Goal: Transaction & Acquisition: Obtain resource

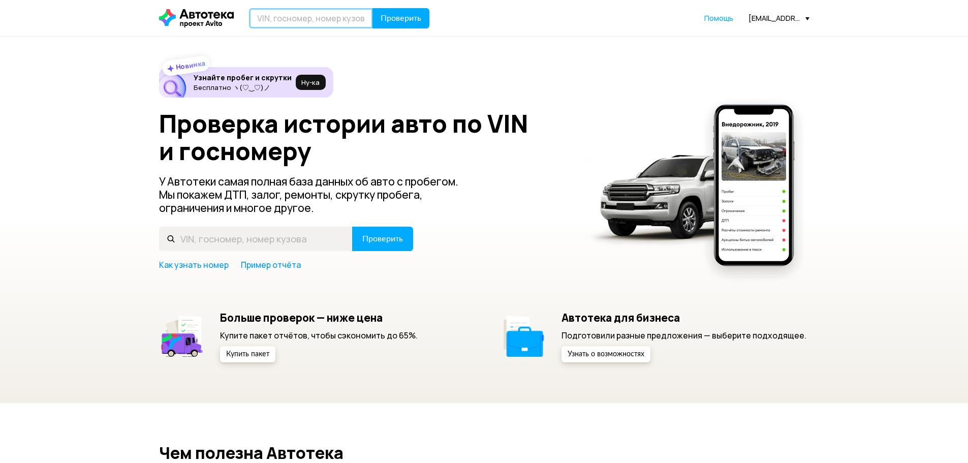
click at [286, 18] on input "text" at bounding box center [311, 18] width 124 height 20
type input "R"
type input "К511ВЕ134"
click at [418, 19] on span "Проверить" at bounding box center [401, 18] width 41 height 8
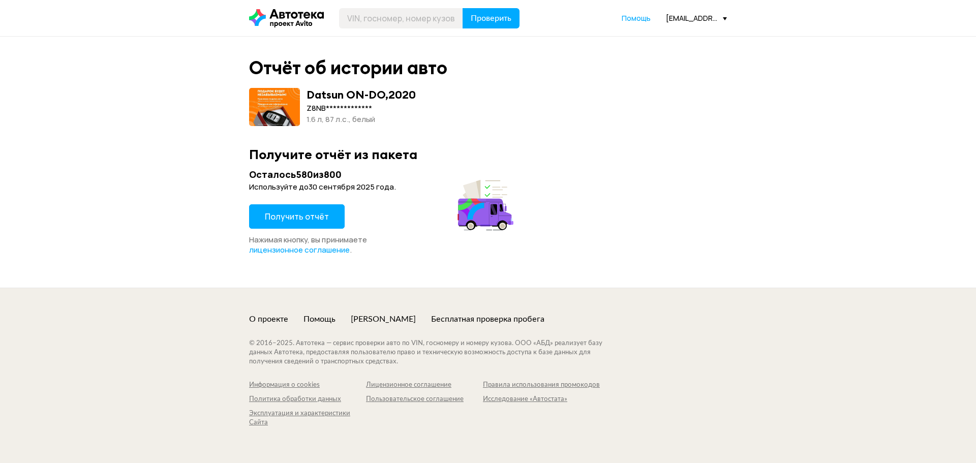
click at [306, 217] on span "Получить отчёт" at bounding box center [297, 216] width 64 height 11
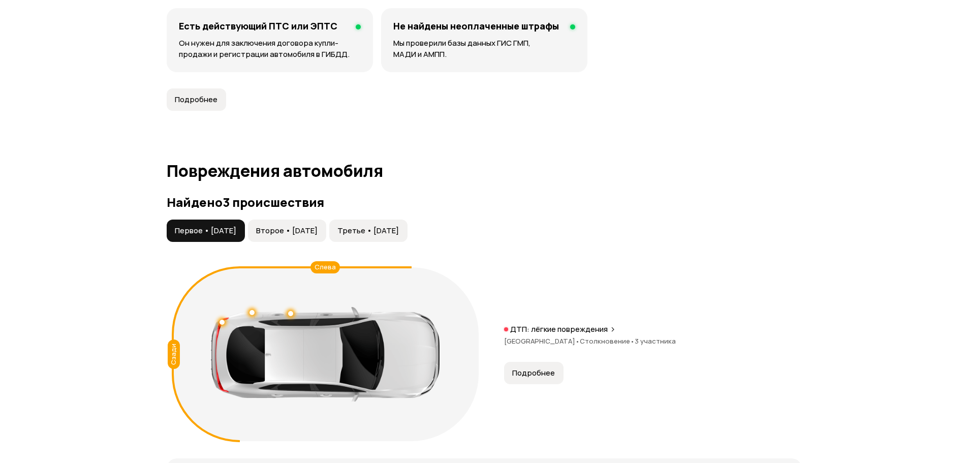
scroll to position [762, 0]
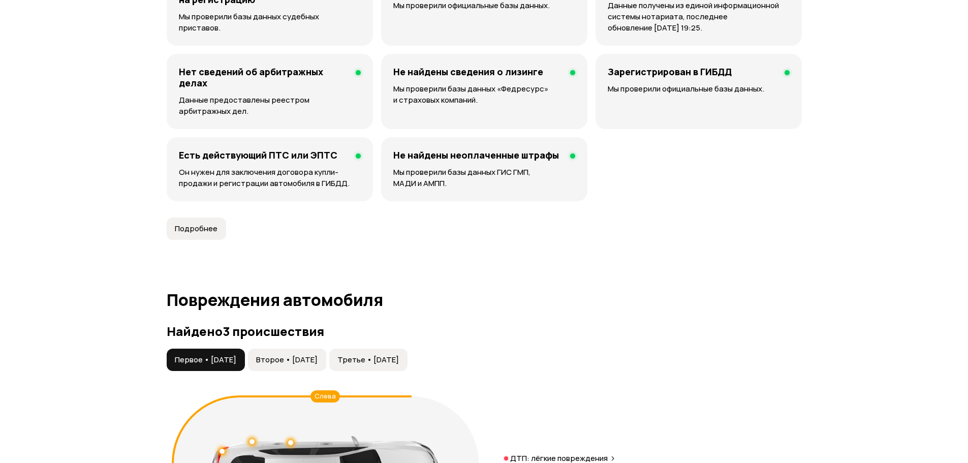
click at [318, 350] on button "Второе • [DATE]" at bounding box center [287, 360] width 78 height 22
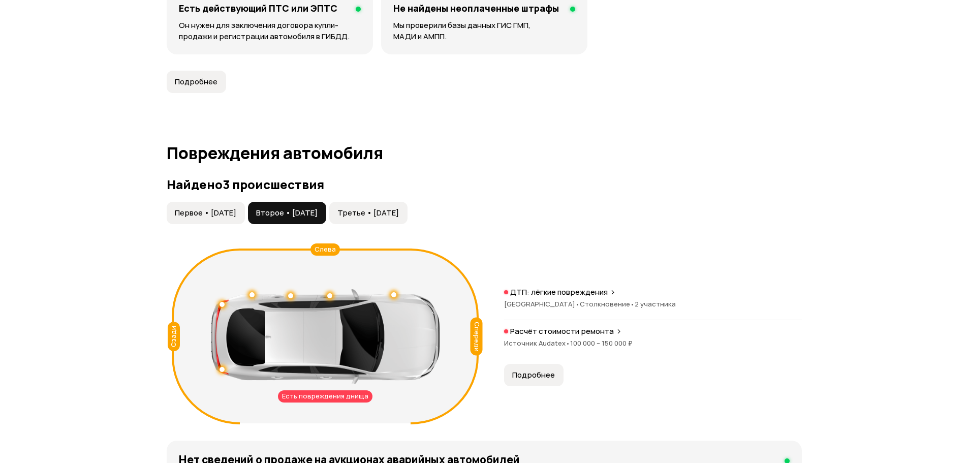
scroll to position [915, 0]
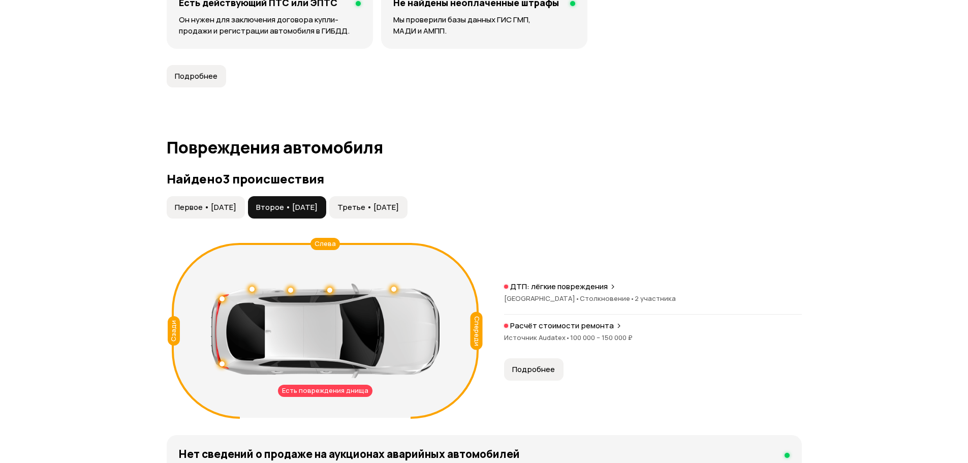
click at [399, 204] on span "Третье • [DATE]" at bounding box center [367, 207] width 61 height 10
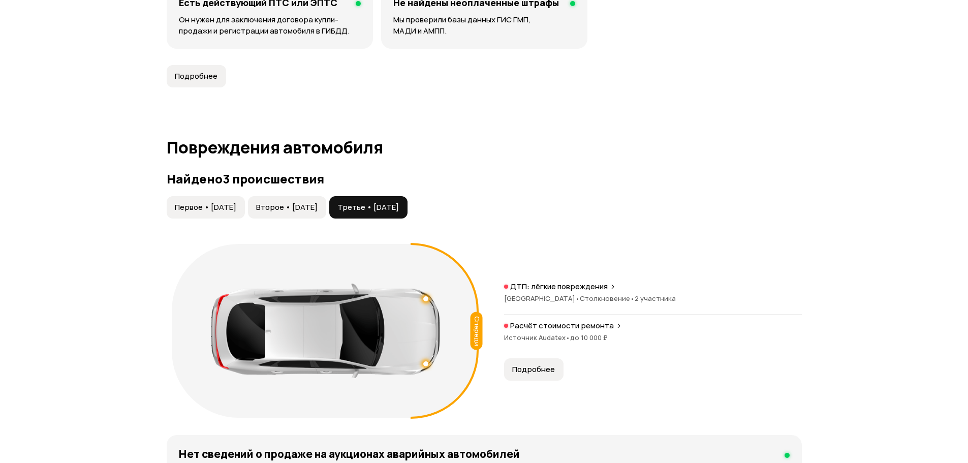
click at [224, 203] on span "Первое • [DATE]" at bounding box center [205, 207] width 61 height 10
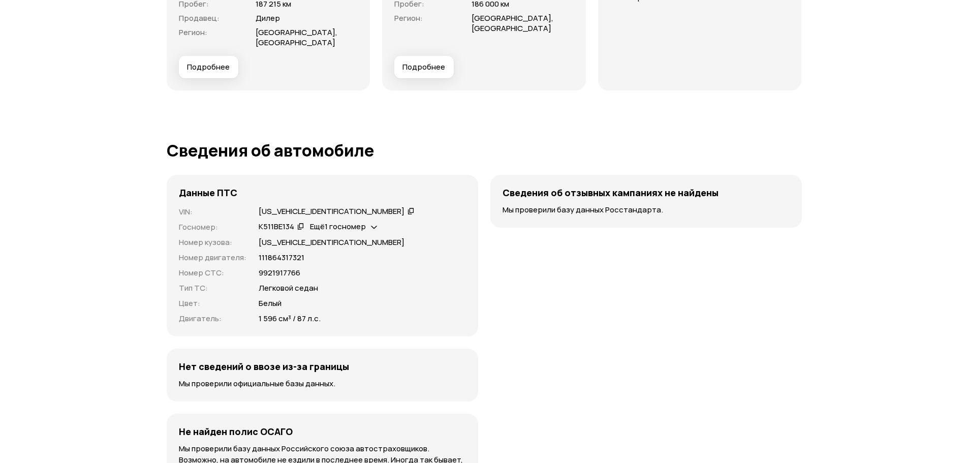
scroll to position [2897, 0]
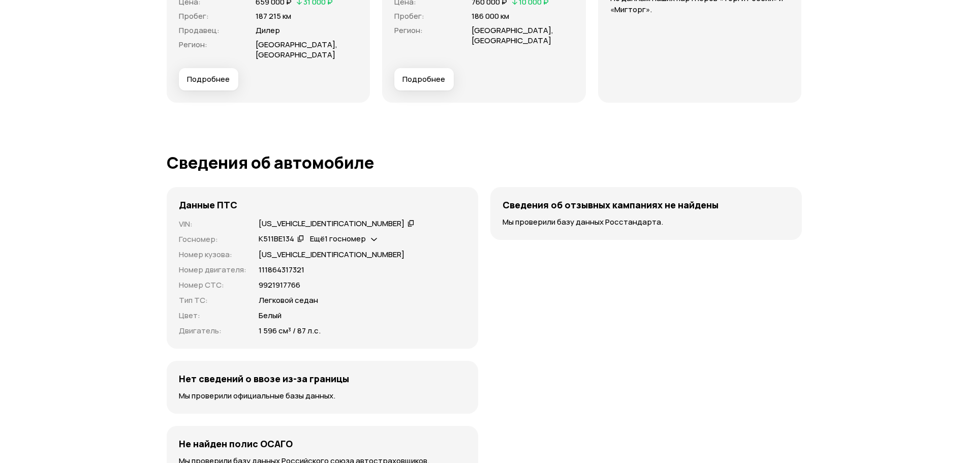
click at [408, 221] on icon at bounding box center [411, 223] width 7 height 10
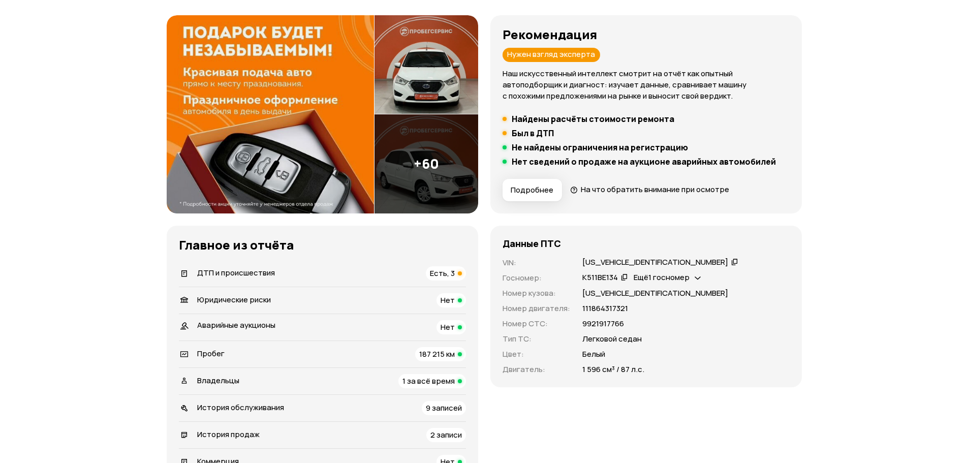
scroll to position [0, 0]
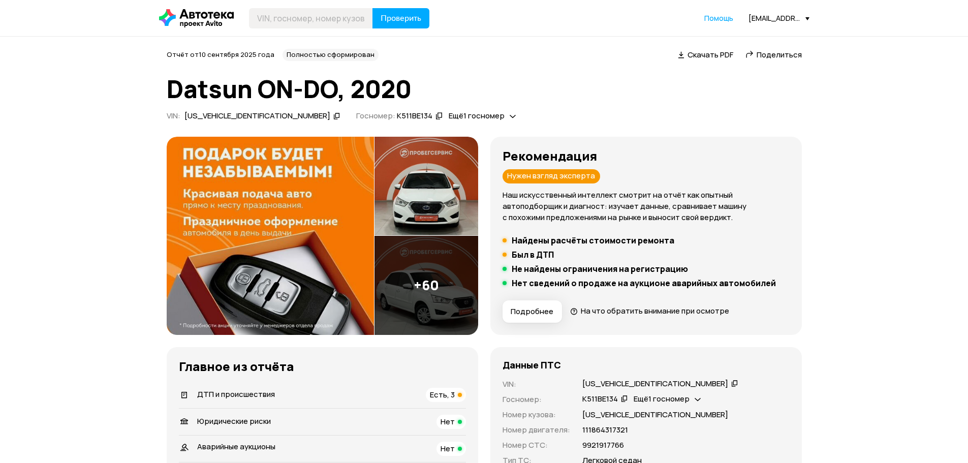
click at [704, 54] on span "Скачать PDF" at bounding box center [711, 54] width 46 height 11
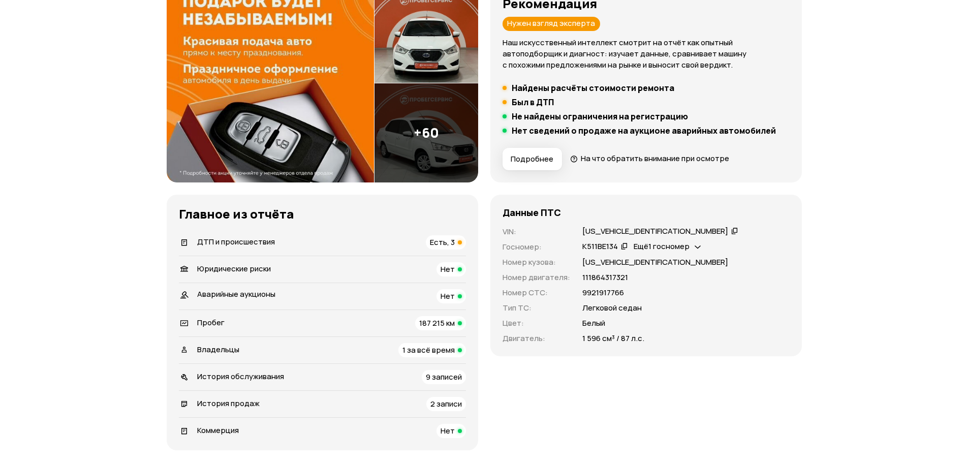
click at [531, 107] on h5 "Был в ДТП" at bounding box center [533, 102] width 42 height 10
click at [442, 243] on span "Есть, 3" at bounding box center [442, 242] width 25 height 11
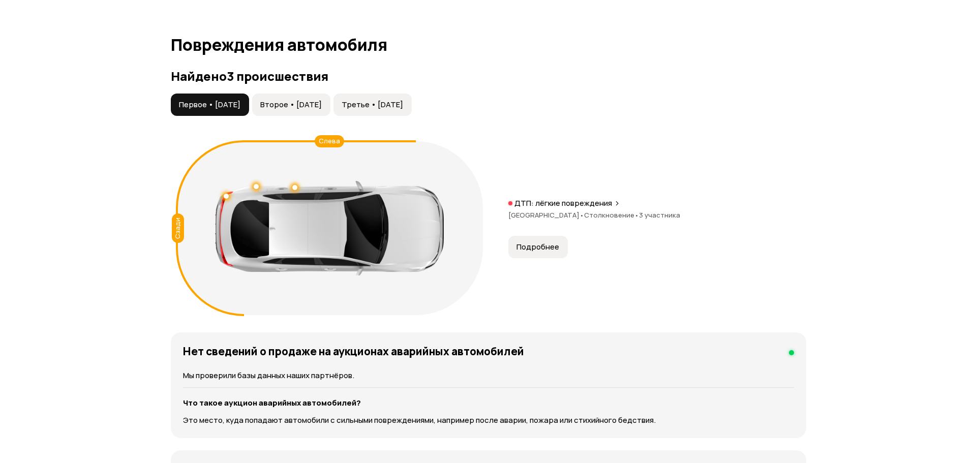
scroll to position [1002, 0]
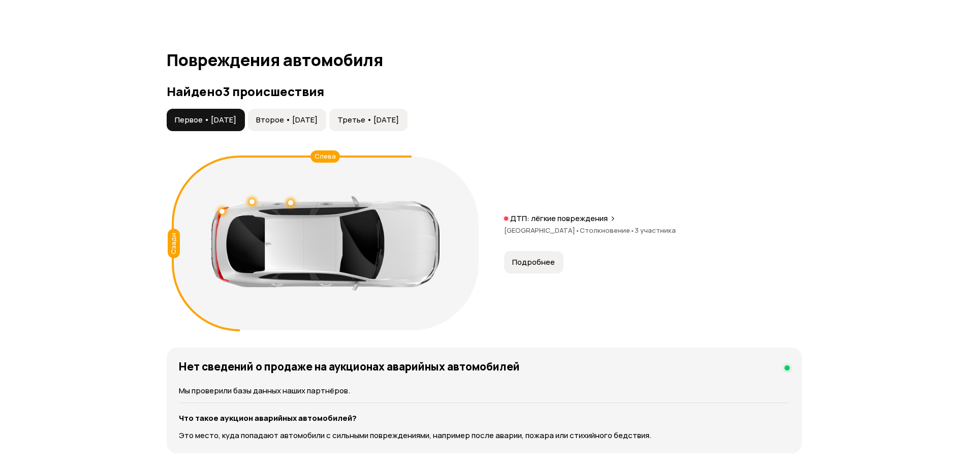
click at [302, 118] on span "Второе • [DATE]" at bounding box center [286, 120] width 61 height 10
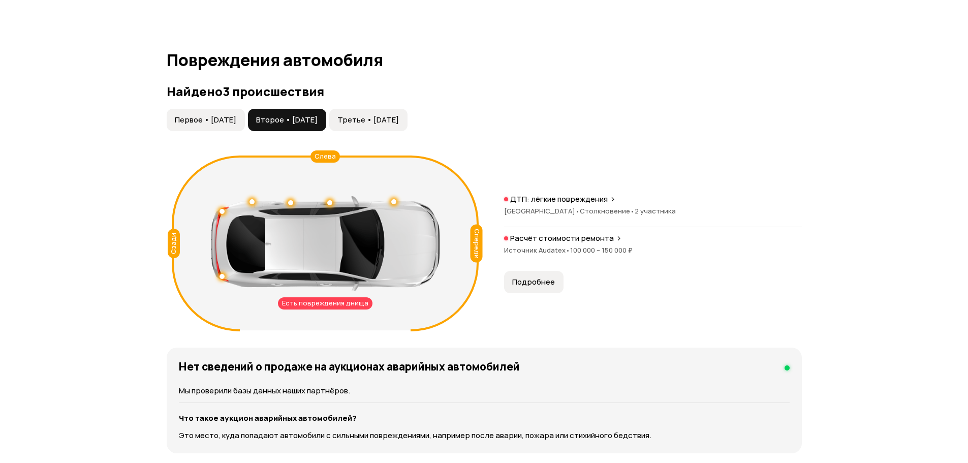
click at [399, 118] on span "Третье • [DATE]" at bounding box center [367, 120] width 61 height 10
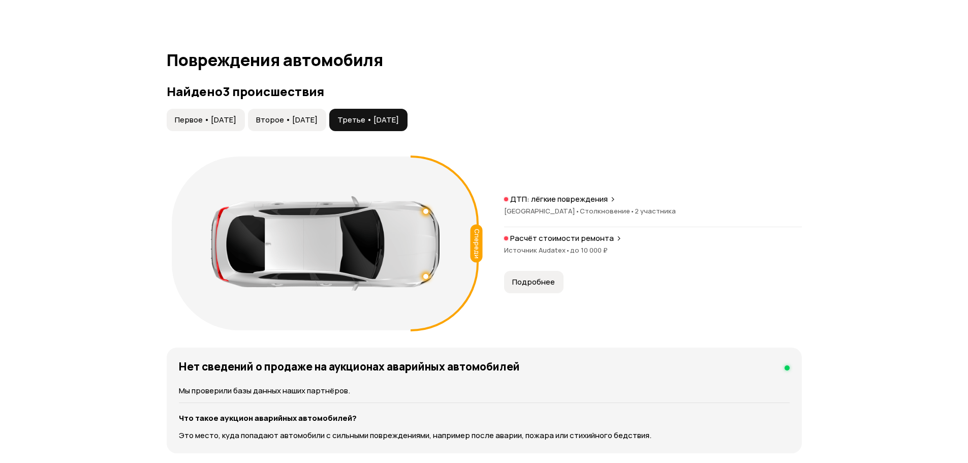
click at [213, 124] on span "Первое • [DATE]" at bounding box center [205, 120] width 61 height 10
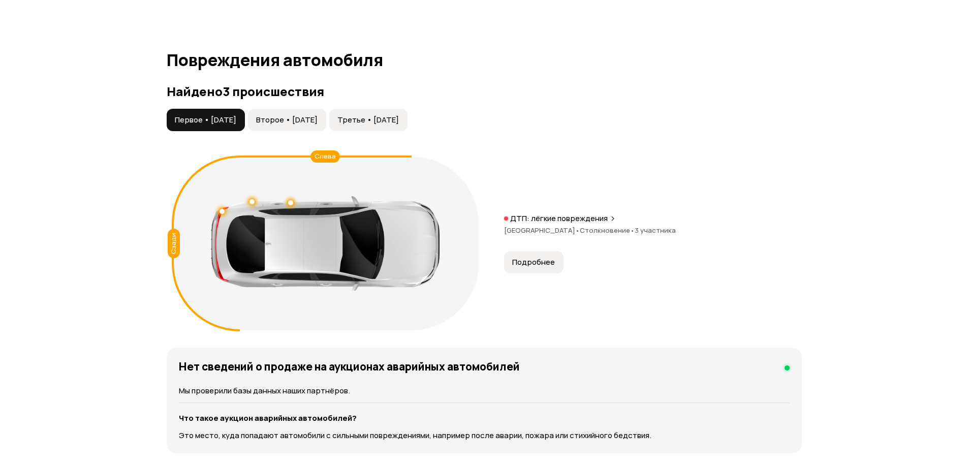
click at [534, 261] on span "Подробнее" at bounding box center [533, 262] width 43 height 10
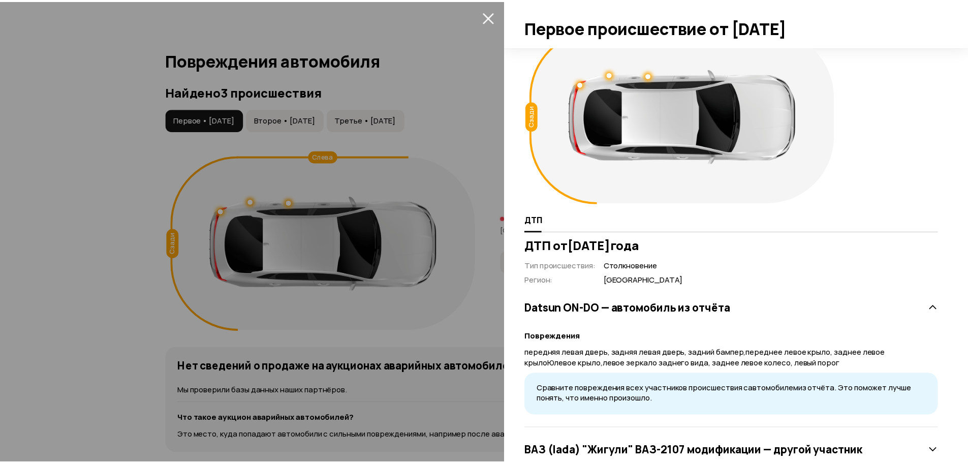
scroll to position [0, 0]
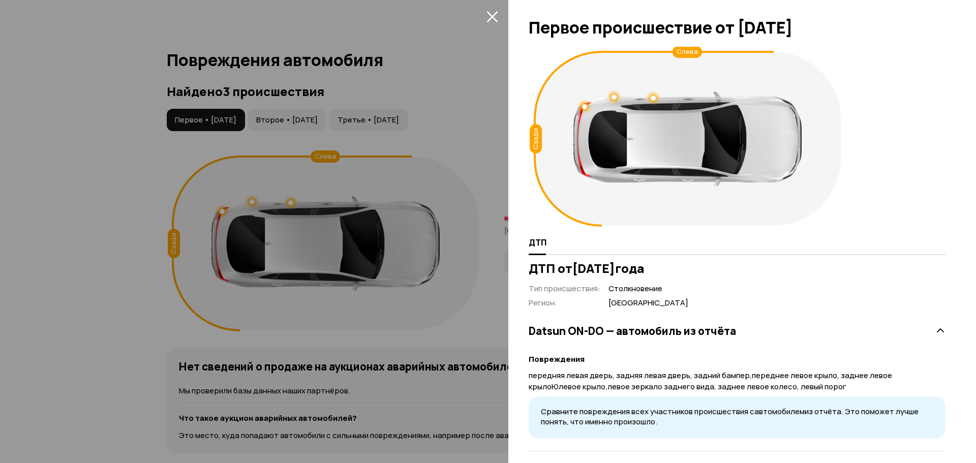
click at [319, 117] on div at bounding box center [488, 231] width 976 height 463
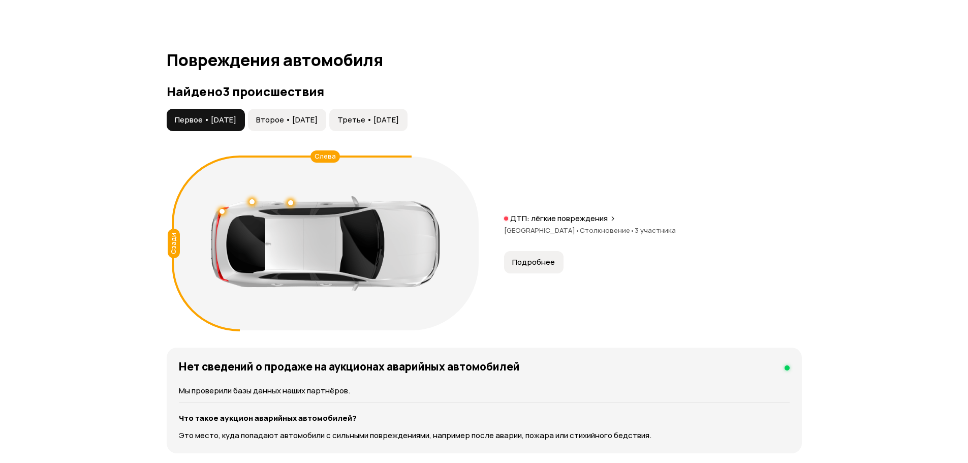
click at [314, 121] on span "Второе • [DATE]" at bounding box center [286, 120] width 61 height 10
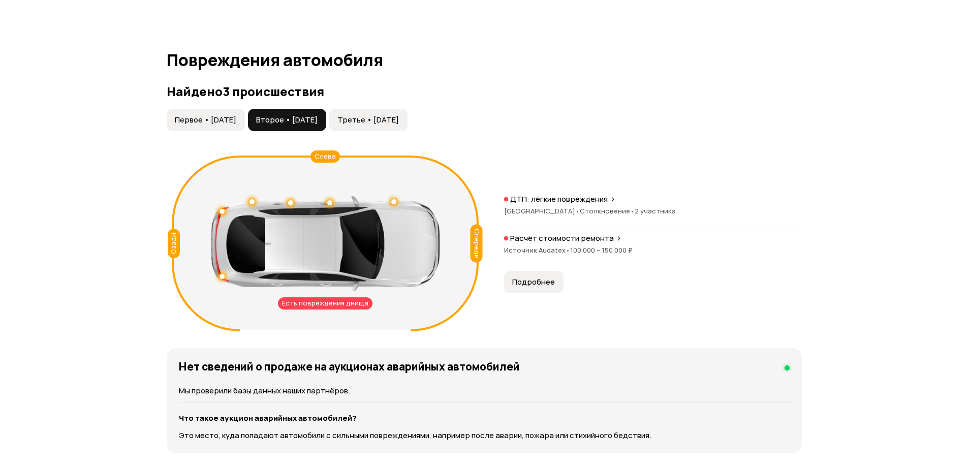
click at [399, 121] on span "Третье • [DATE]" at bounding box center [367, 120] width 61 height 10
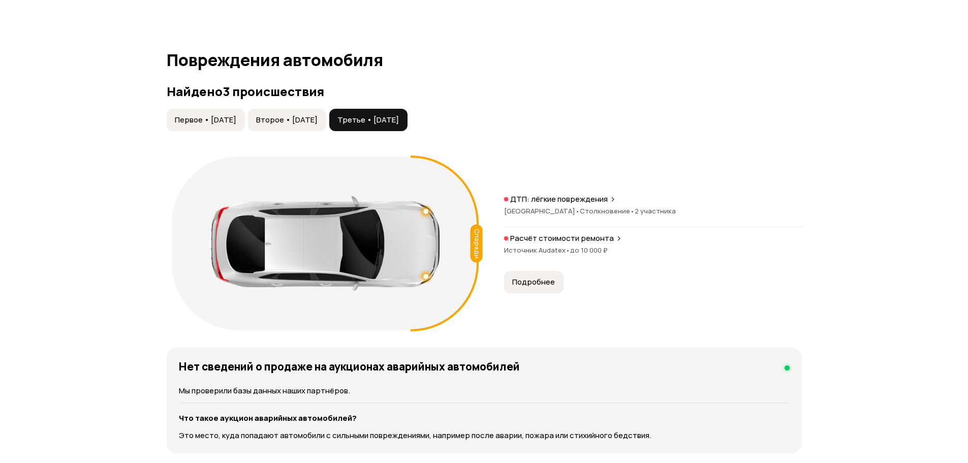
click at [311, 107] on div "Найдено 3 происшествия Первое • [DATE] Второе • [DATE] Третье • [DATE] Спереди …" at bounding box center [484, 209] width 635 height 251
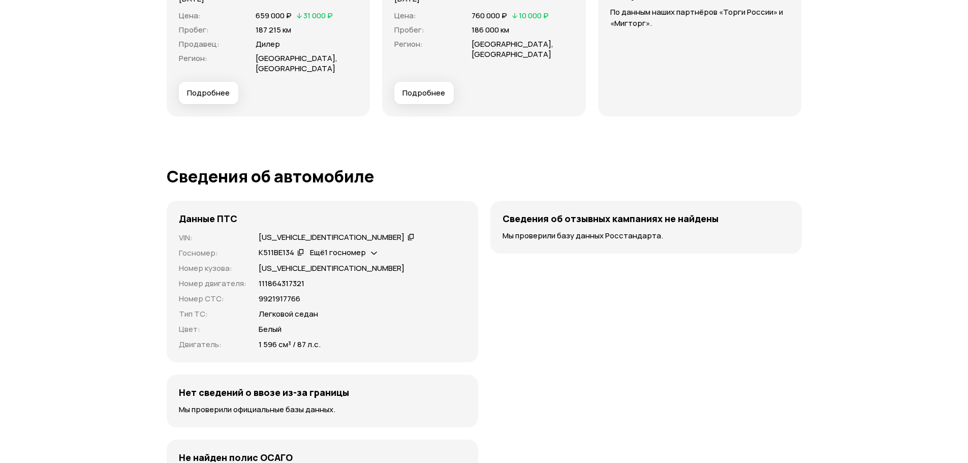
scroll to position [2880, 0]
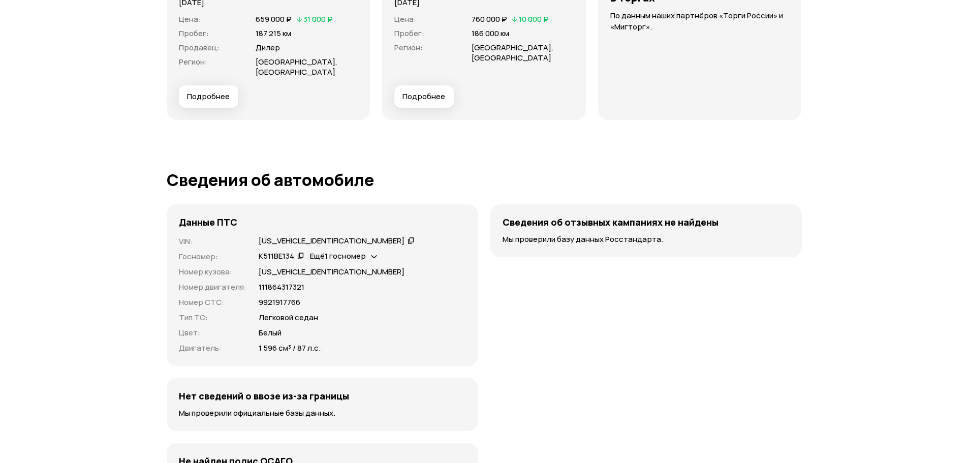
click at [301, 255] on icon at bounding box center [300, 256] width 7 height 10
click at [408, 238] on icon at bounding box center [411, 240] width 7 height 10
